Goal: Check status

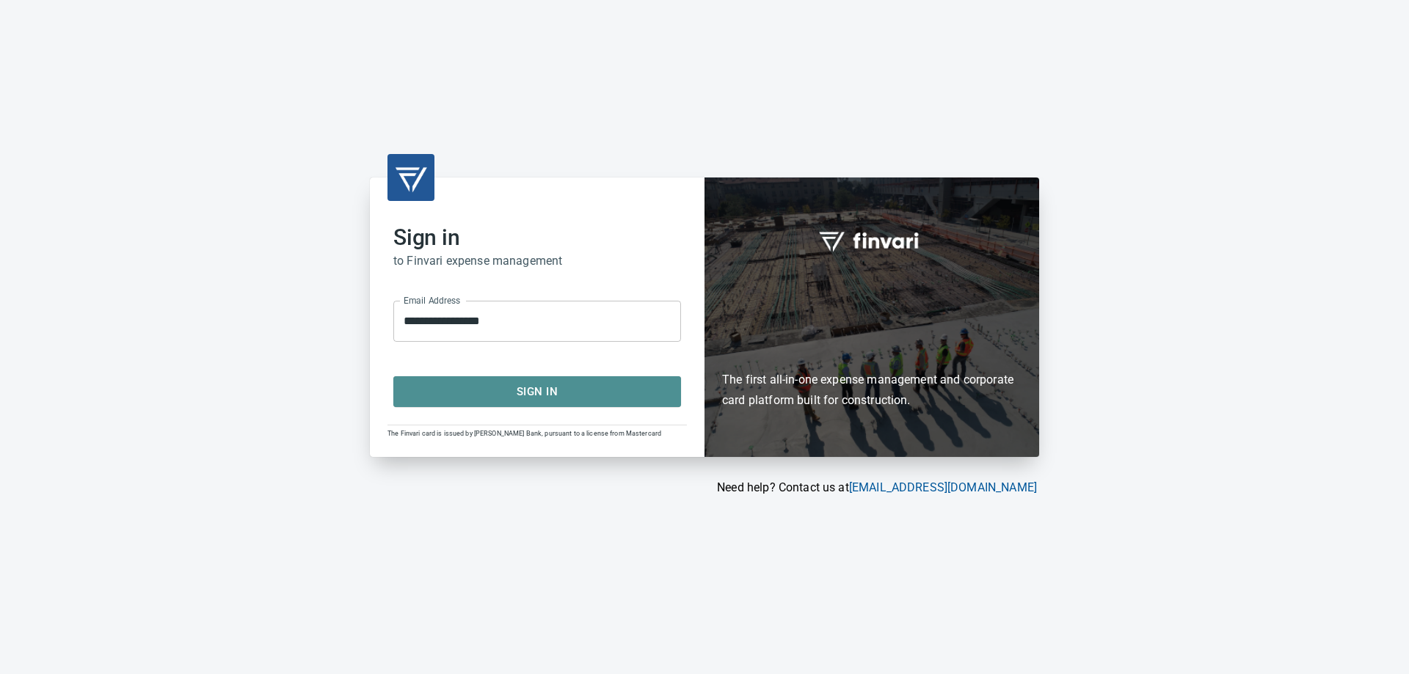
click at [526, 384] on span "Sign In" at bounding box center [536, 391] width 255 height 19
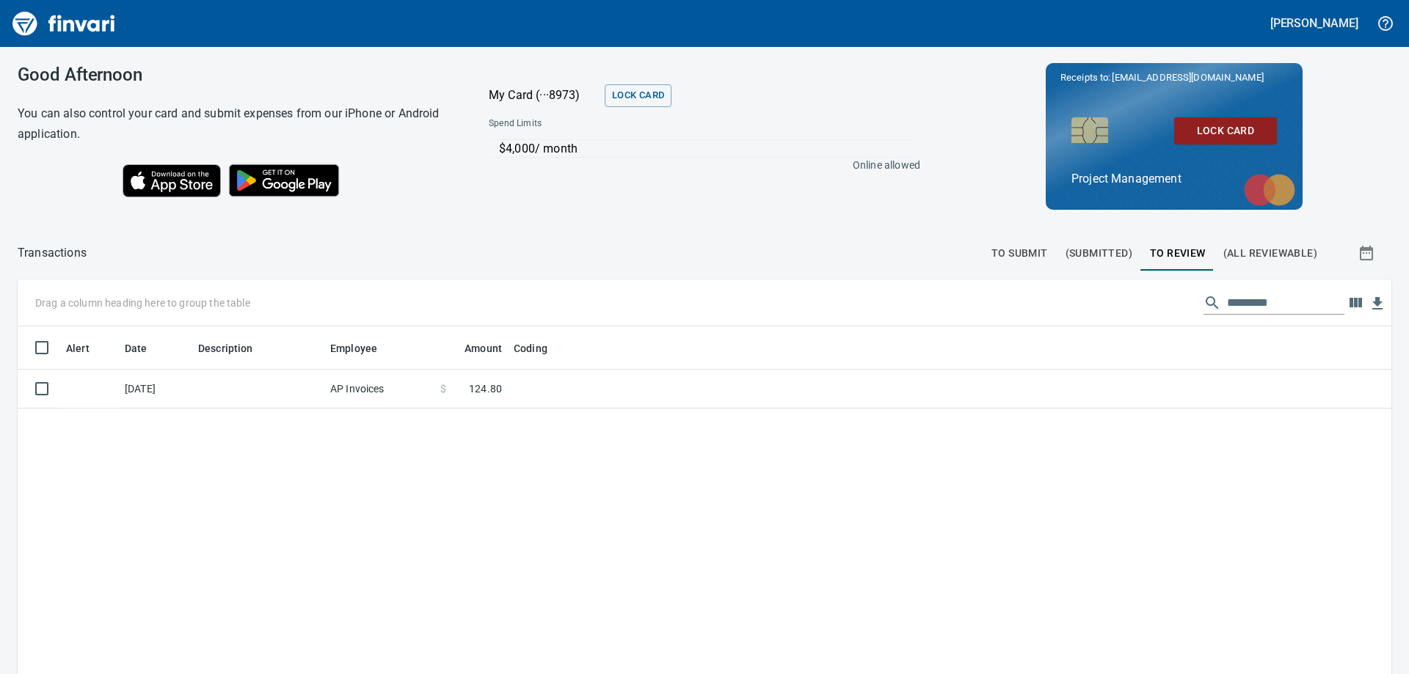
scroll to position [502, 1352]
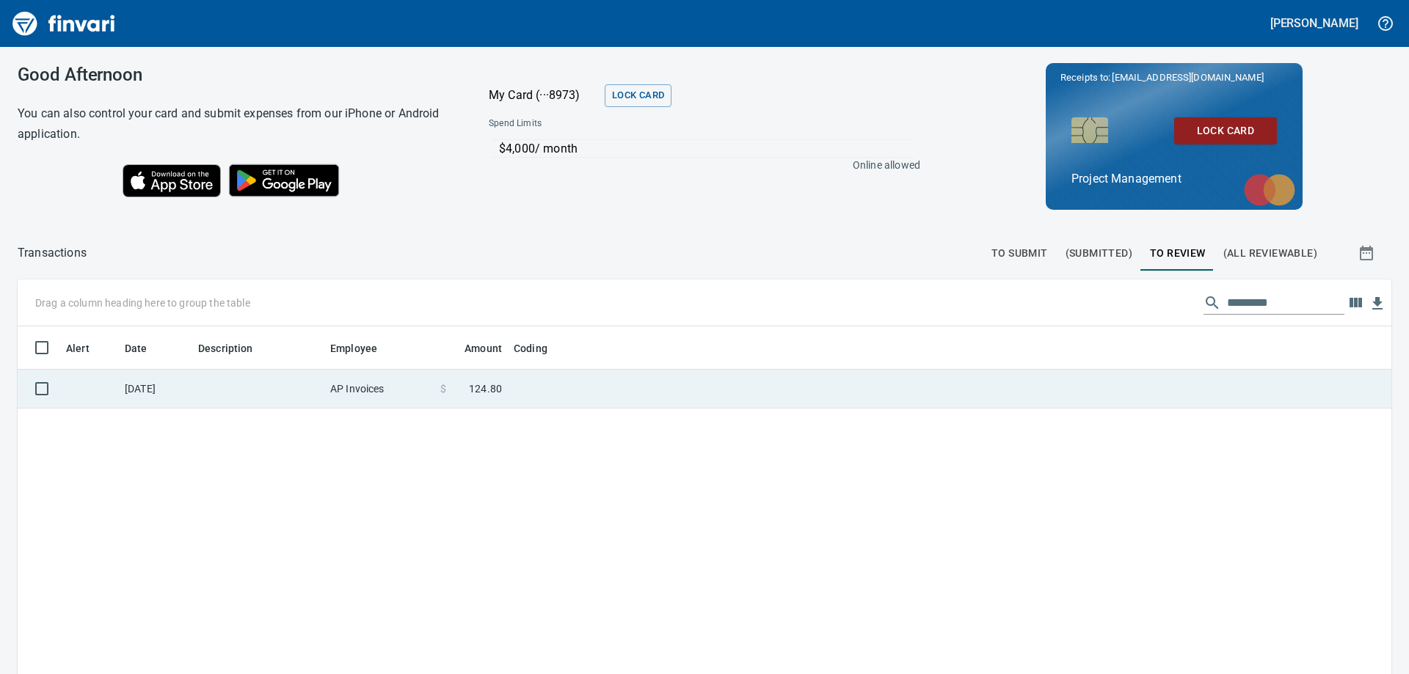
click at [152, 384] on td "[DATE]" at bounding box center [155, 389] width 73 height 39
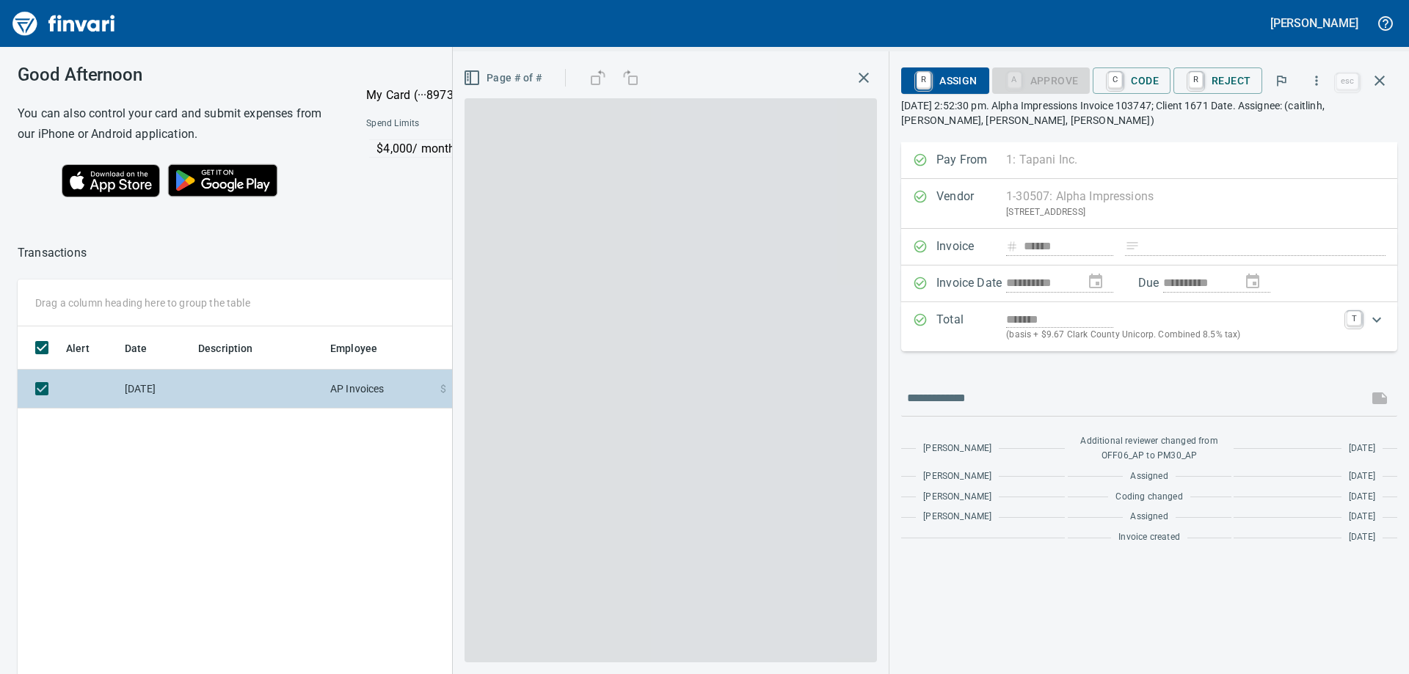
scroll to position [502, 985]
